Goal: Communication & Community: Answer question/provide support

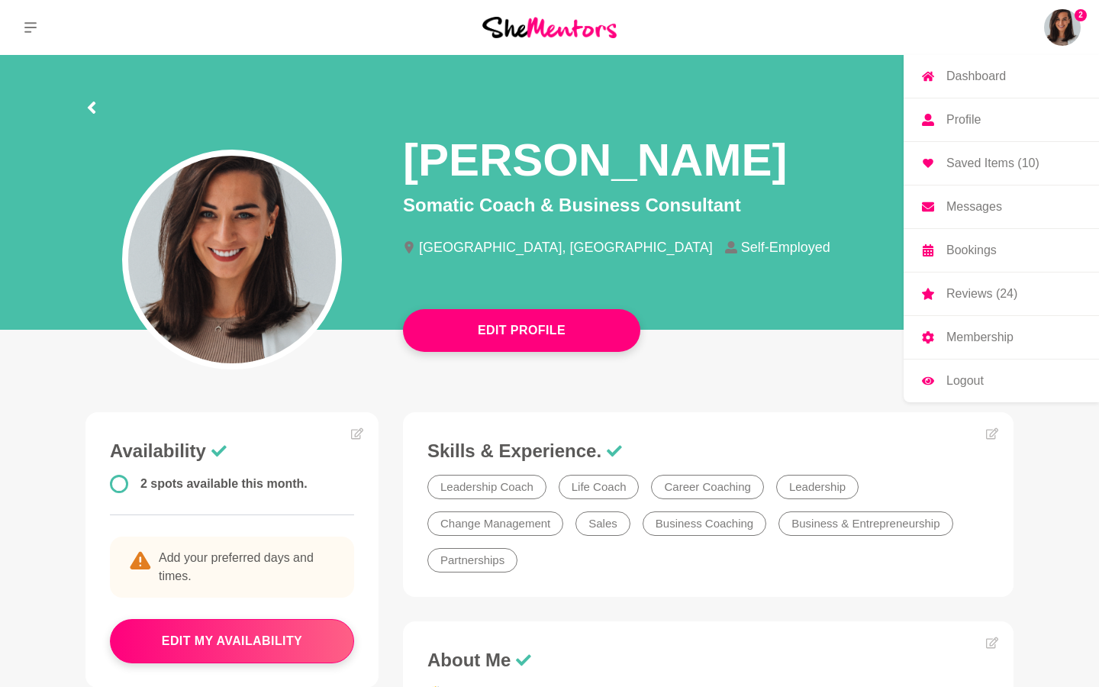
click at [1068, 21] on img at bounding box center [1062, 27] width 37 height 37
click at [995, 75] on p "Dashboard" at bounding box center [976, 76] width 60 height 12
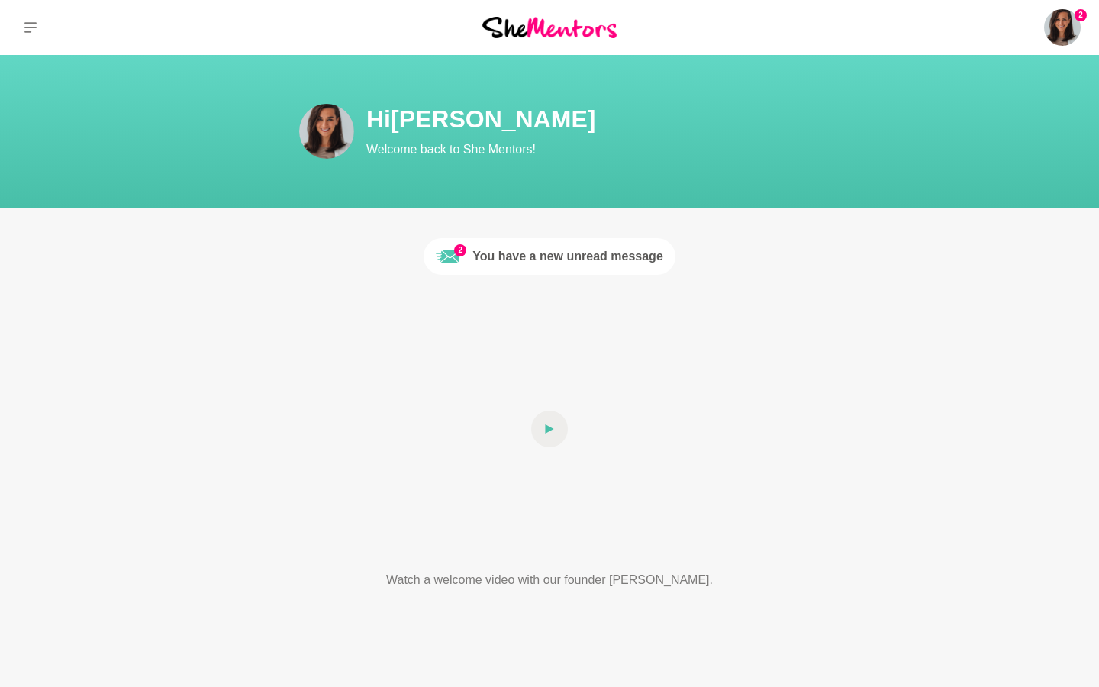
click at [572, 267] on link "2 You have a new unread message" at bounding box center [549, 256] width 252 height 37
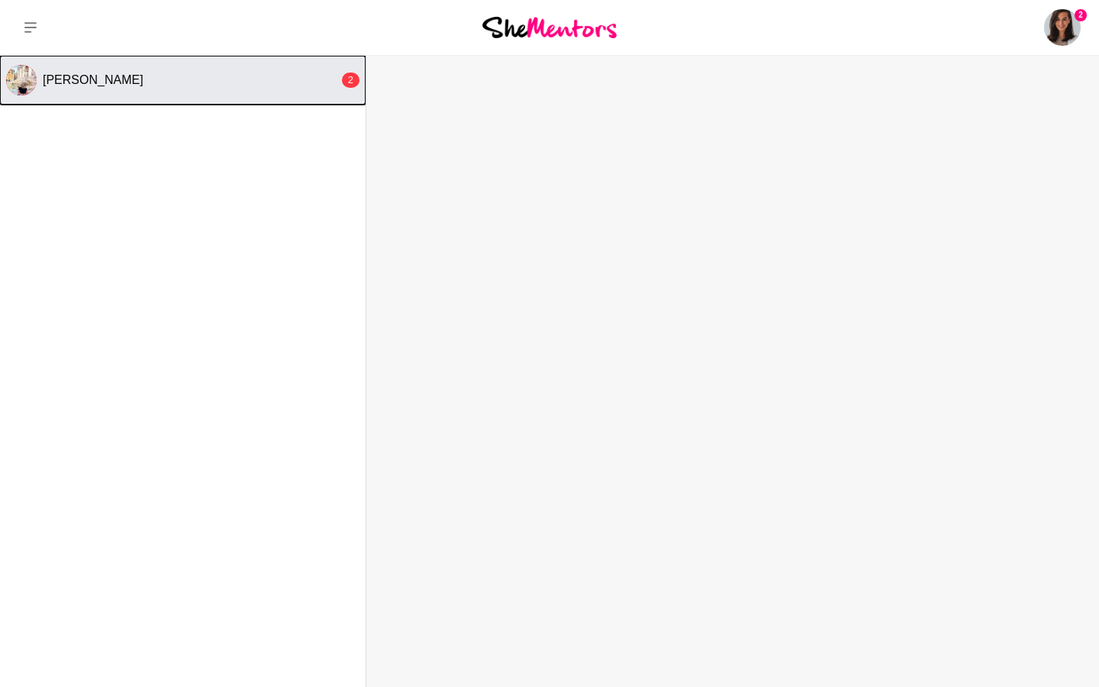
click at [191, 84] on div "[PERSON_NAME]" at bounding box center [191, 79] width 296 height 15
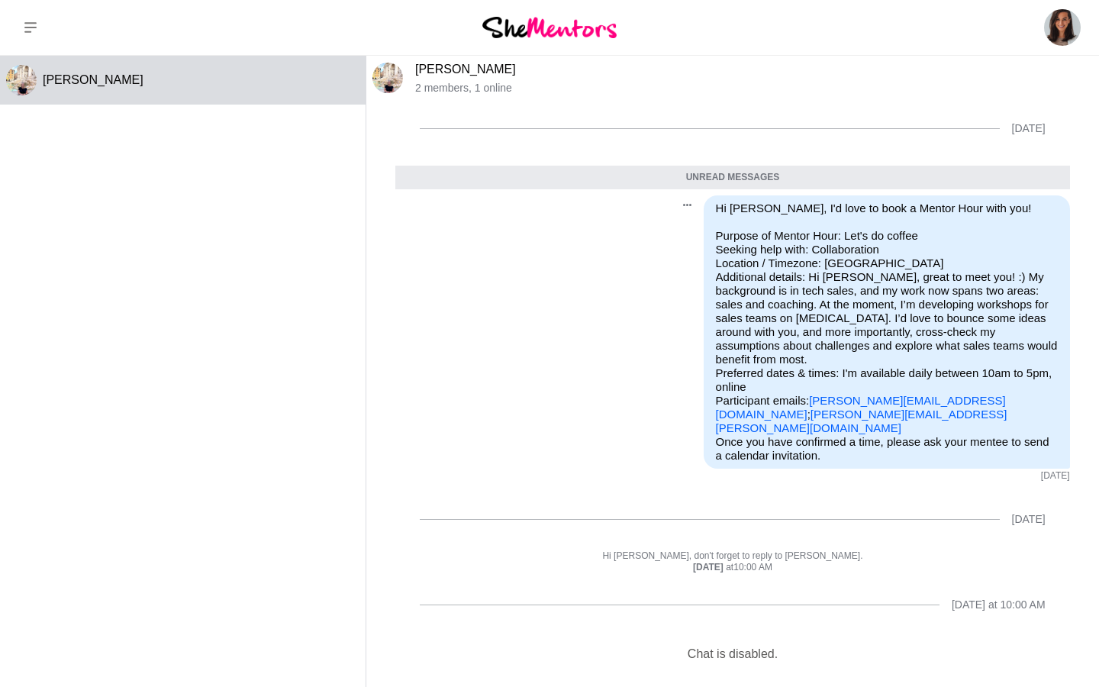
scroll to position [25, 0]
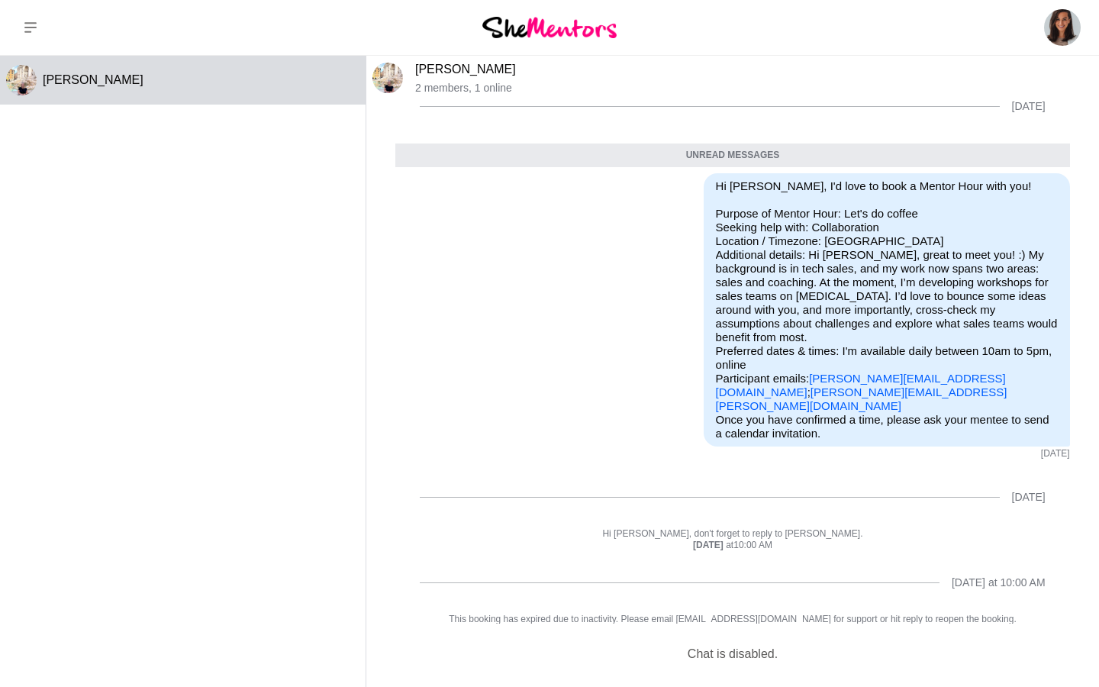
drag, startPoint x: 562, startPoint y: 65, endPoint x: 412, endPoint y: 63, distance: 149.6
click at [412, 63] on div "[PERSON_NAME] 2 members , 1 online" at bounding box center [732, 78] width 733 height 45
copy link "[PERSON_NAME]"
drag, startPoint x: 694, startPoint y: 602, endPoint x: 810, endPoint y: 603, distance: 116.0
click at [810, 613] on p "This booking has expired due to inactivity. Please email [EMAIL_ADDRESS][DOMAIN…" at bounding box center [732, 619] width 674 height 12
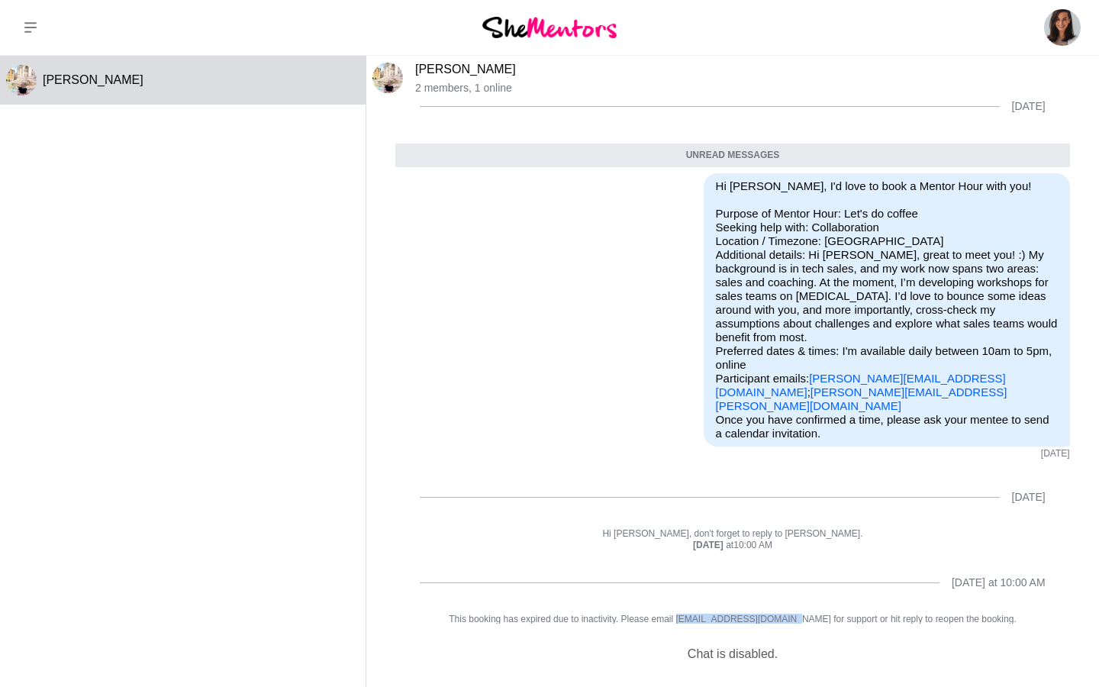
copy p "[EMAIL_ADDRESS][DOMAIN_NAME]"
click at [1012, 613] on p "This booking has expired due to inactivity. Please email [EMAIL_ADDRESS][DOMAIN…" at bounding box center [732, 619] width 674 height 12
copy p "[EMAIL_ADDRESS][DOMAIN_NAME] for support or hit reply to reopen the booking."
